Goal: Task Accomplishment & Management: Manage account settings

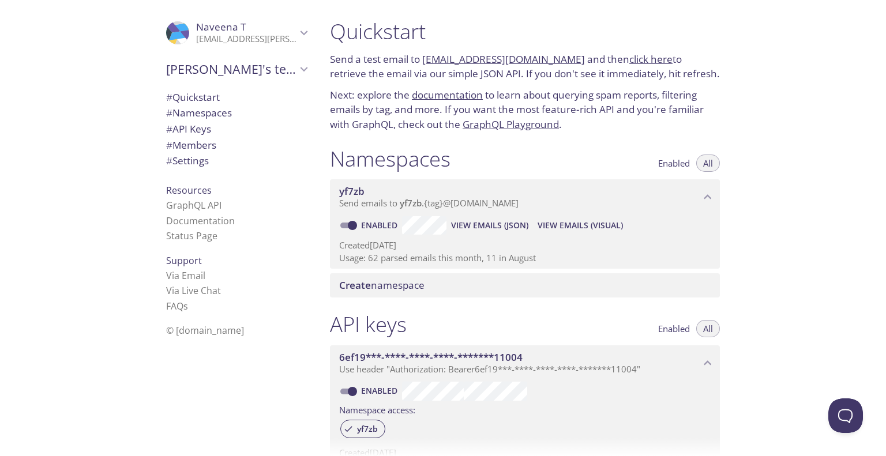
click at [873, 413] on div "Quickstart Send a test email to [EMAIL_ADDRESS][DOMAIN_NAME] and then click her…" at bounding box center [604, 228] width 566 height 456
click at [614, 145] on div "Namespaces Enabled All yf7zb Send emails to yf7zb . {tag} @[DOMAIN_NAME] Enable…" at bounding box center [525, 222] width 409 height 166
drag, startPoint x: 372, startPoint y: 257, endPoint x: 523, endPoint y: 255, distance: 151.2
click at [523, 255] on p "Usage: 62 parsed emails this month, 11 in August" at bounding box center [525, 258] width 372 height 12
click at [447, 261] on p "Usage: 62 parsed emails this month, 11 in August" at bounding box center [525, 258] width 372 height 12
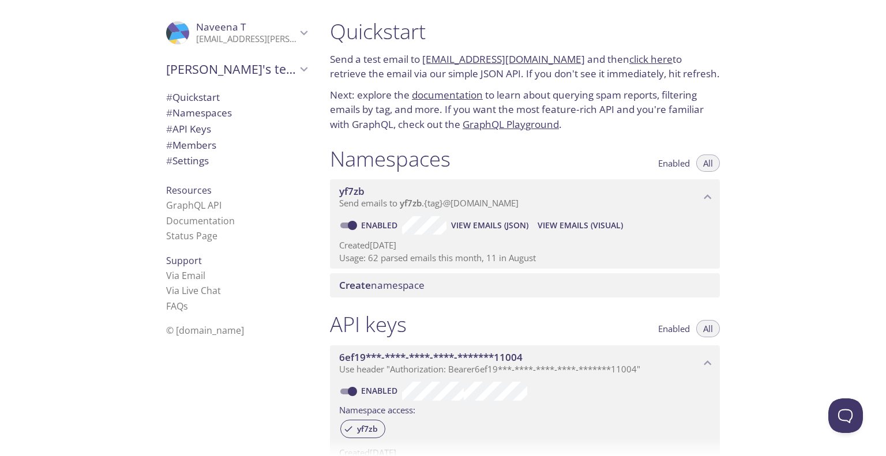
click at [447, 261] on p "Usage: 62 parsed emails this month, 11 in August" at bounding box center [525, 258] width 372 height 12
drag, startPoint x: 253, startPoint y: 23, endPoint x: 253, endPoint y: 31, distance: 8.1
click at [253, 23] on span "[PERSON_NAME]" at bounding box center [246, 27] width 100 height 13
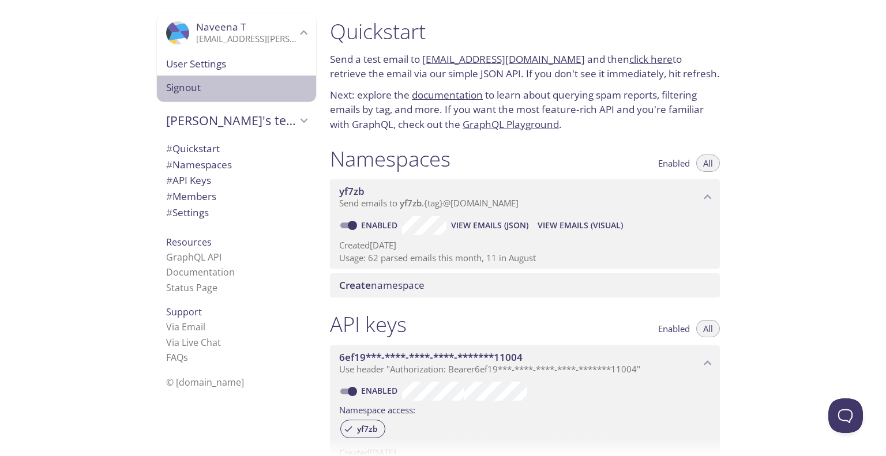
click at [186, 84] on span "Signout" at bounding box center [236, 87] width 141 height 15
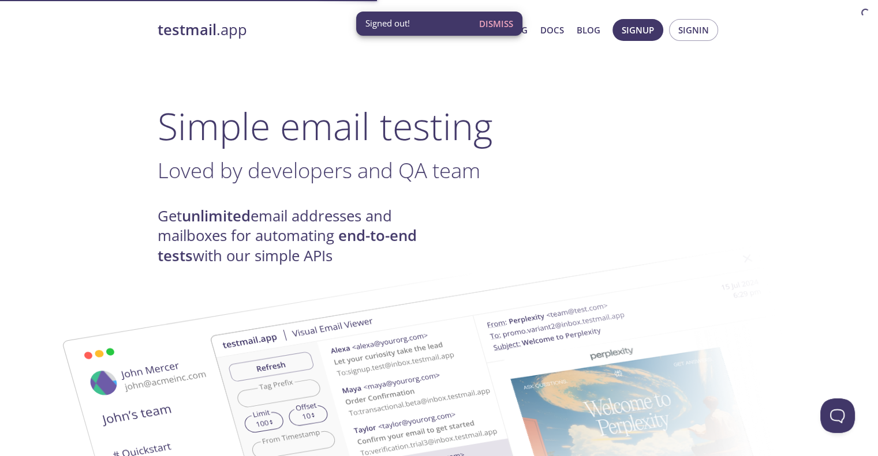
click at [493, 20] on span "Dismiss" at bounding box center [496, 23] width 34 height 15
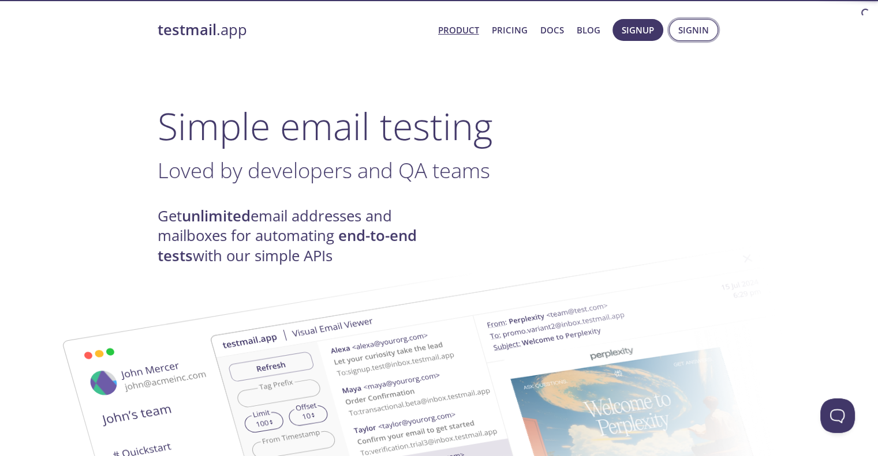
click at [688, 35] on span "Signin" at bounding box center [693, 30] width 31 height 15
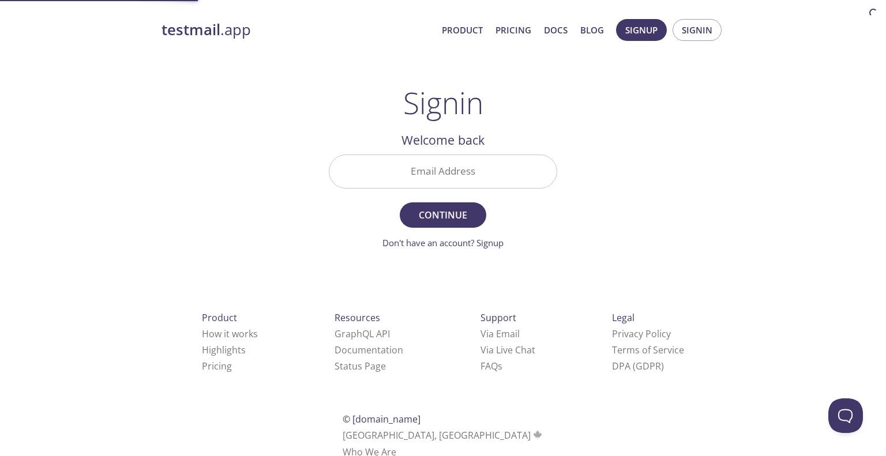
click at [411, 163] on input "Email Address" at bounding box center [443, 171] width 227 height 33
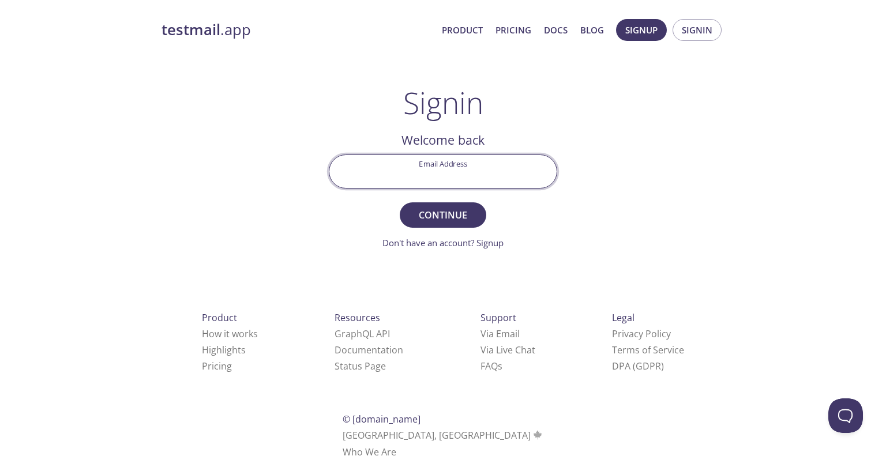
type input "[EMAIL_ADDRESS][DOMAIN_NAME]"
click at [459, 220] on span "Continue" at bounding box center [443, 215] width 61 height 16
click at [438, 164] on input "Signin Security Code" at bounding box center [443, 171] width 227 height 33
type input "3FFWW1P"
click at [400, 203] on button "Signin" at bounding box center [443, 215] width 87 height 25
